Goal: Information Seeking & Learning: Check status

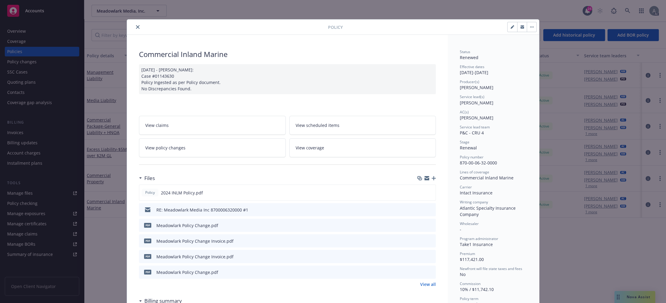
click at [134, 25] on button "close" at bounding box center [137, 26] width 7 height 7
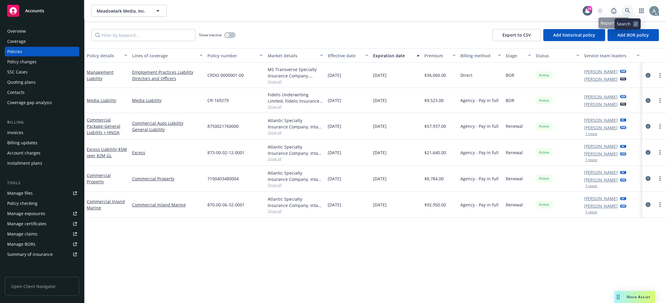
click at [624, 8] on link at bounding box center [628, 11] width 12 height 12
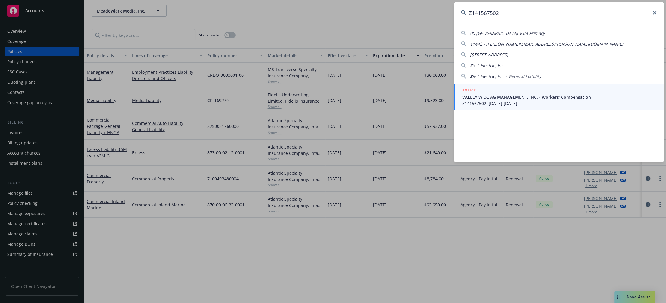
type input "Z141567502"
click at [488, 98] on span "VALLEY WIDE AG MANAGEMENT, INC. - Workers' Compensation" at bounding box center [560, 97] width 195 height 6
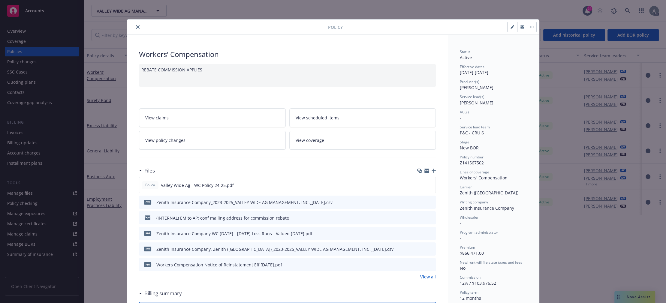
click at [136, 29] on icon "close" at bounding box center [138, 27] width 4 height 4
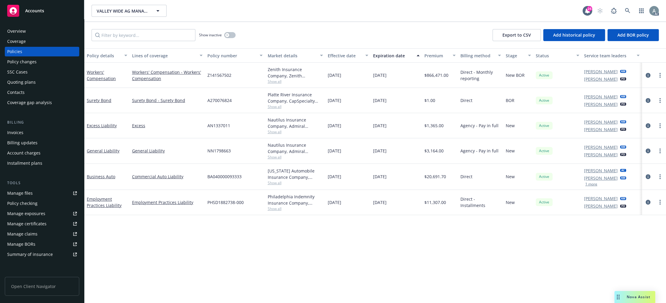
click at [27, 30] on div "Overview" at bounding box center [42, 31] width 70 height 10
